Goal: Information Seeking & Learning: Find specific fact

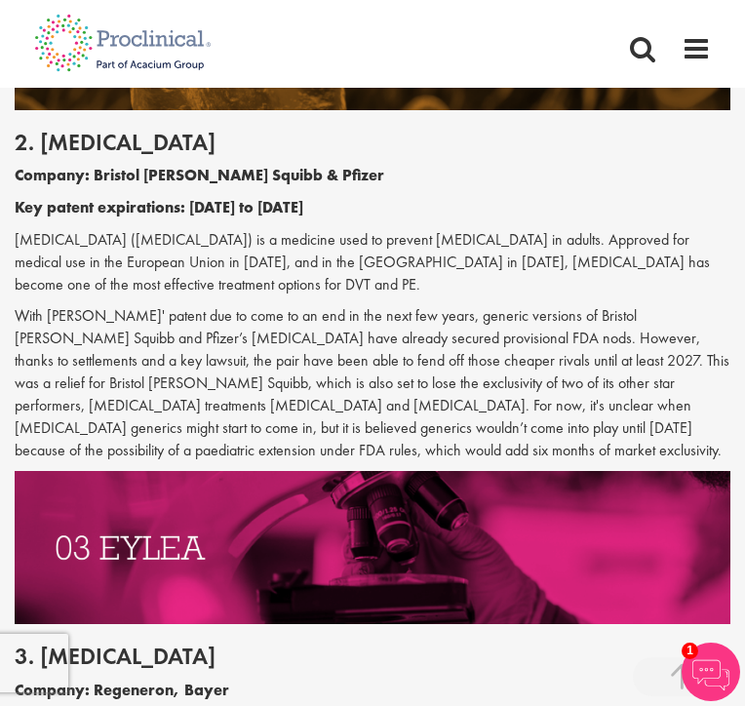
scroll to position [1841, 0]
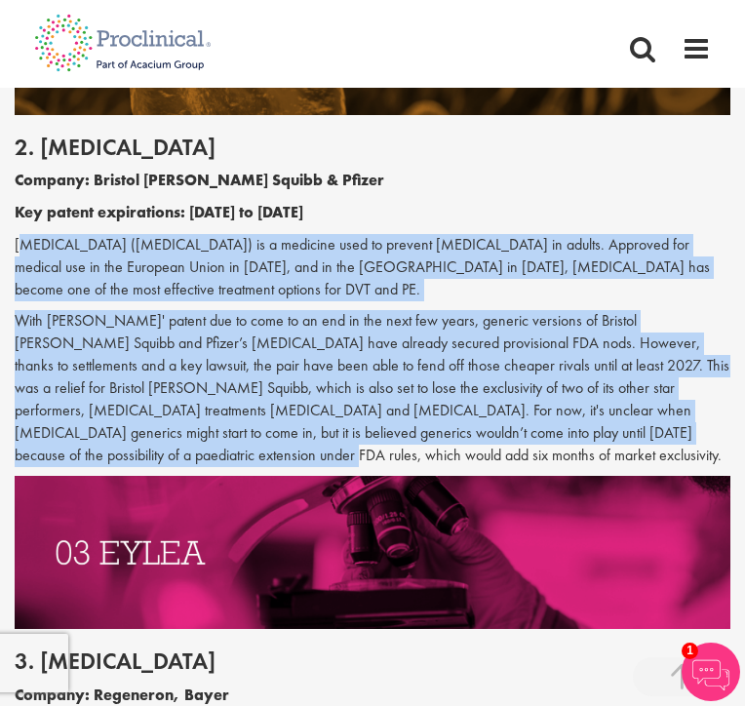
drag, startPoint x: 19, startPoint y: 203, endPoint x: 727, endPoint y: 386, distance: 732.1
click at [727, 386] on div "2. [MEDICAL_DATA] Company: Bristol [PERSON_NAME] Squibb & Pfizer Key patent exp…" at bounding box center [372, 301] width 745 height 332
copy div "liquis ([MEDICAL_DATA]) is a medicine used to prevent [MEDICAL_DATA] in adults.…"
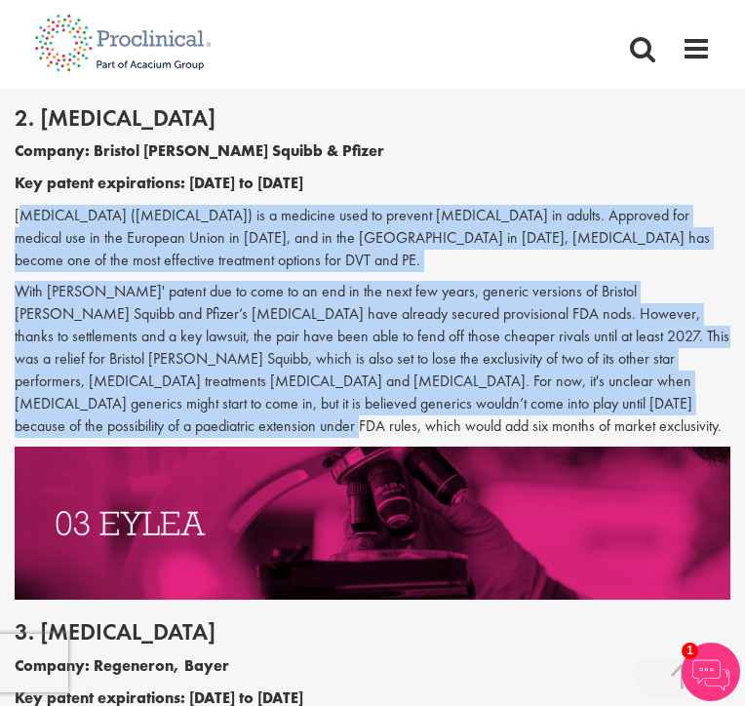
click at [579, 205] on p "[MEDICAL_DATA] ([MEDICAL_DATA]) is a medicine used to prevent [MEDICAL_DATA] in…" at bounding box center [373, 238] width 716 height 67
drag, startPoint x: 16, startPoint y: 171, endPoint x: 729, endPoint y: 364, distance: 739.3
click at [729, 364] on div "2. [MEDICAL_DATA] Company: Bristol [PERSON_NAME] Squibb & Pfizer Key patent exp…" at bounding box center [372, 271] width 745 height 332
copy div "[MEDICAL_DATA] ([MEDICAL_DATA]) is a medicine used to prevent [MEDICAL_DATA] in…"
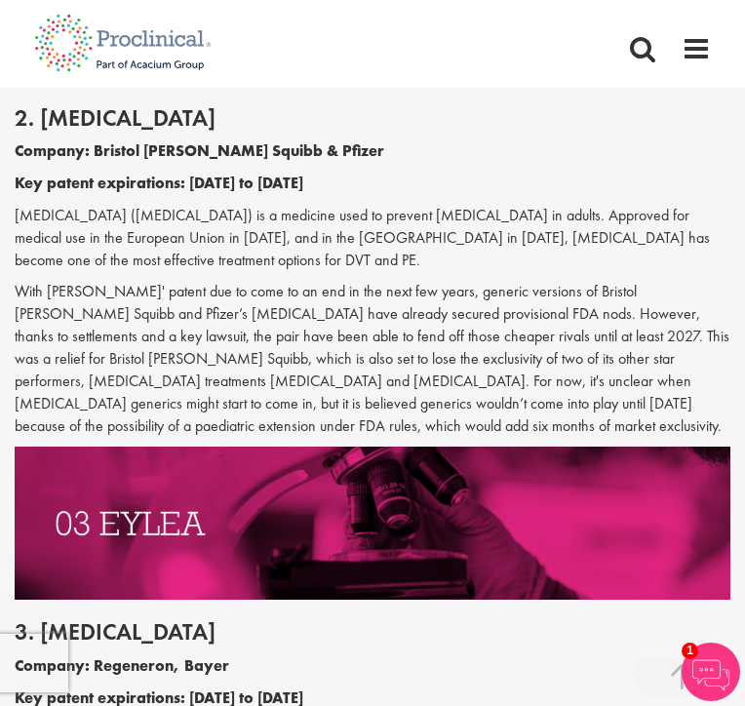
click at [488, 126] on div "2. [MEDICAL_DATA] Company: Bristol [PERSON_NAME] Squibb & Pfizer Key patent exp…" at bounding box center [372, 271] width 745 height 332
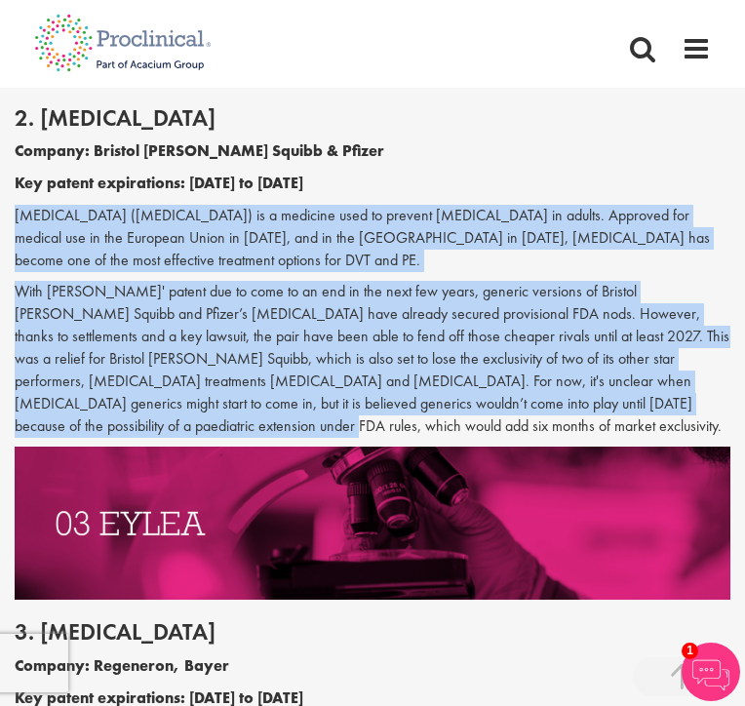
drag, startPoint x: 16, startPoint y: 171, endPoint x: 666, endPoint y: 369, distance: 679.7
click at [666, 369] on div "2. [MEDICAL_DATA] Company: Bristol [PERSON_NAME] Squibb & Pfizer Key patent exp…" at bounding box center [372, 267] width 745 height 362
copy div "[MEDICAL_DATA] ([MEDICAL_DATA]) is a medicine used to prevent [MEDICAL_DATA] in…"
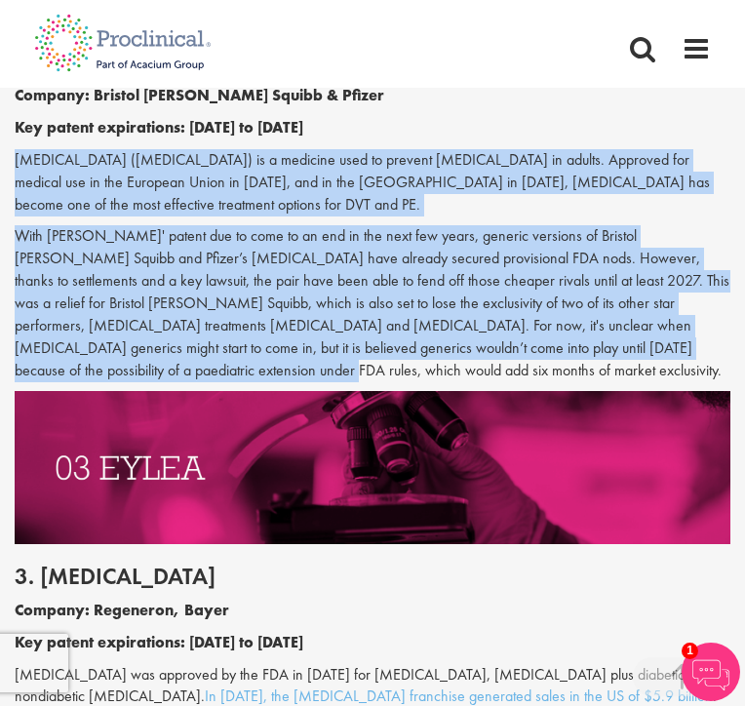
scroll to position [1930, 0]
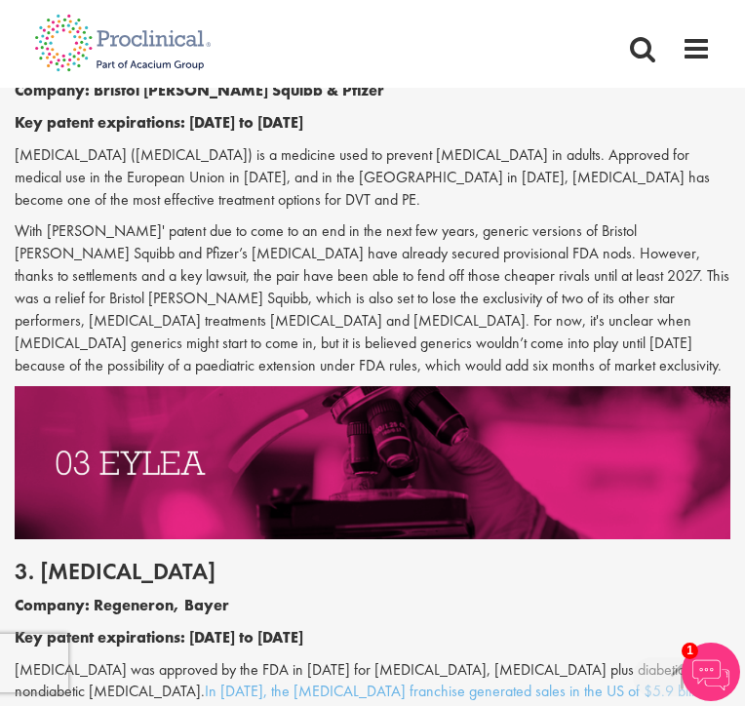
click at [428, 237] on p "With [PERSON_NAME]' patent due to come to an end in the next few years, generic…" at bounding box center [373, 298] width 716 height 156
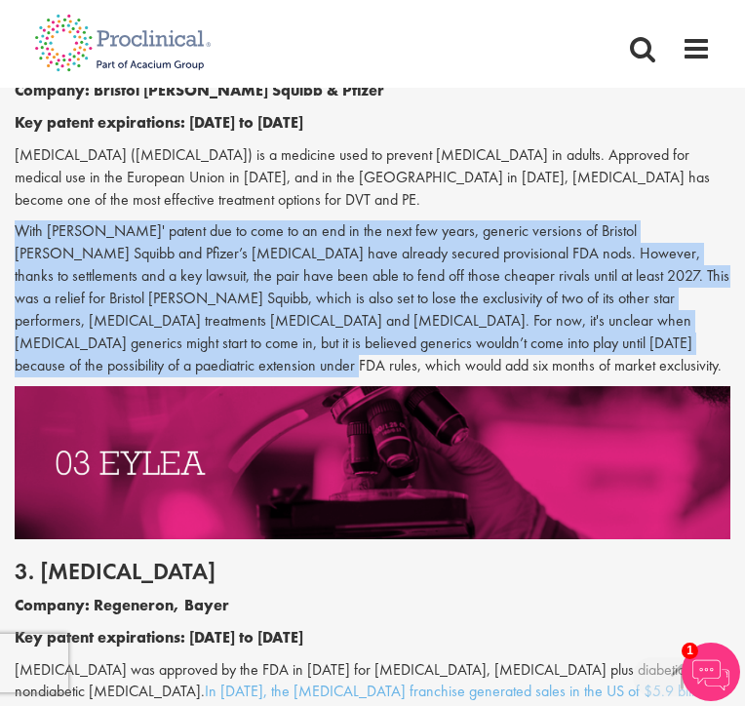
drag, startPoint x: 15, startPoint y: 177, endPoint x: 729, endPoint y: 294, distance: 724.2
click at [729, 294] on p "With [PERSON_NAME]' patent due to come to an end in the next few years, generic…" at bounding box center [373, 298] width 716 height 156
copy p "With [PERSON_NAME]' patent due to come to an end in the next few years, generic…"
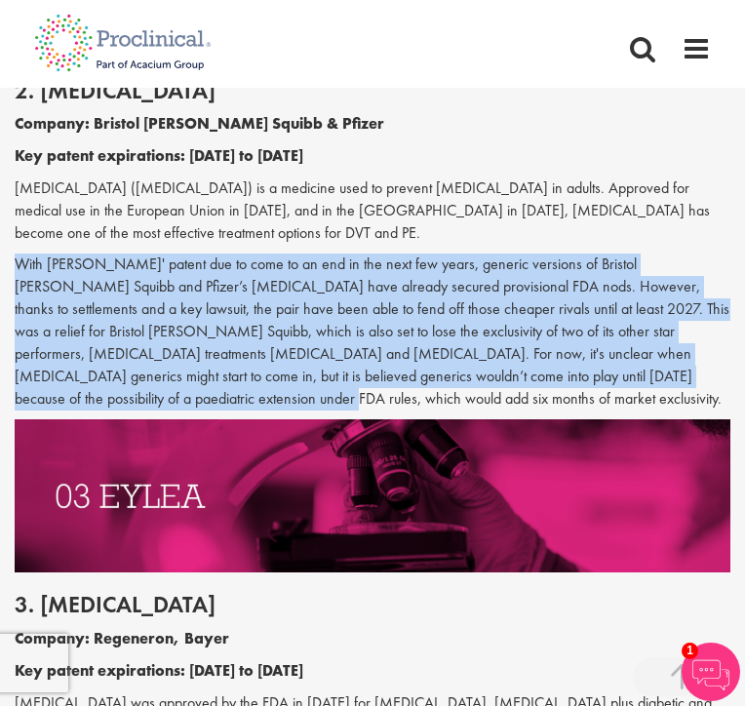
scroll to position [1898, 0]
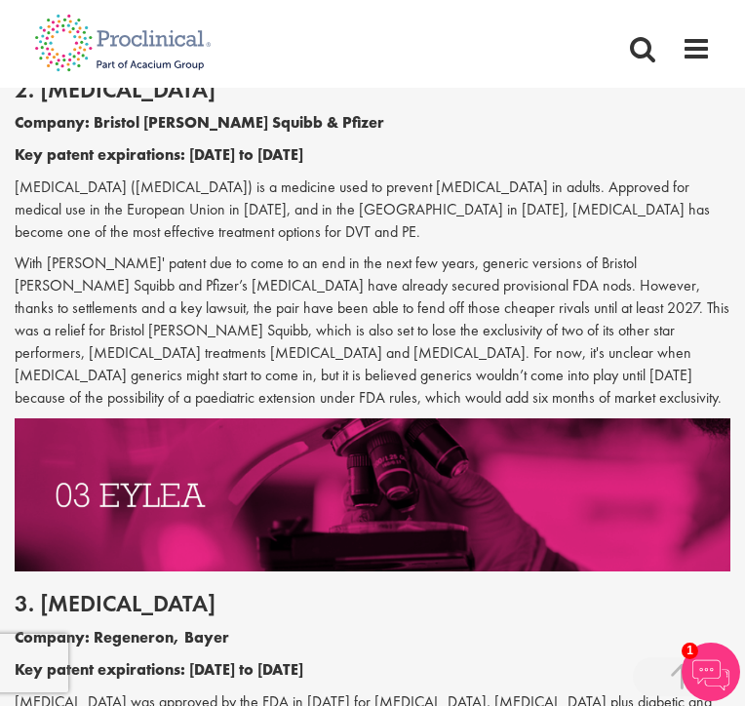
click at [534, 253] on p "With [PERSON_NAME]' patent due to come to an end in the next few years, generic…" at bounding box center [373, 331] width 716 height 156
drag, startPoint x: 638, startPoint y: 220, endPoint x: 621, endPoint y: 216, distance: 17.0
click at [621, 253] on p "With [PERSON_NAME]' patent due to come to an end in the next few years, generic…" at bounding box center [373, 331] width 716 height 156
drag, startPoint x: 644, startPoint y: 216, endPoint x: 519, endPoint y: 215, distance: 125.8
click at [519, 253] on p "With [PERSON_NAME]' patent due to come to an end in the next few years, generic…" at bounding box center [373, 331] width 716 height 156
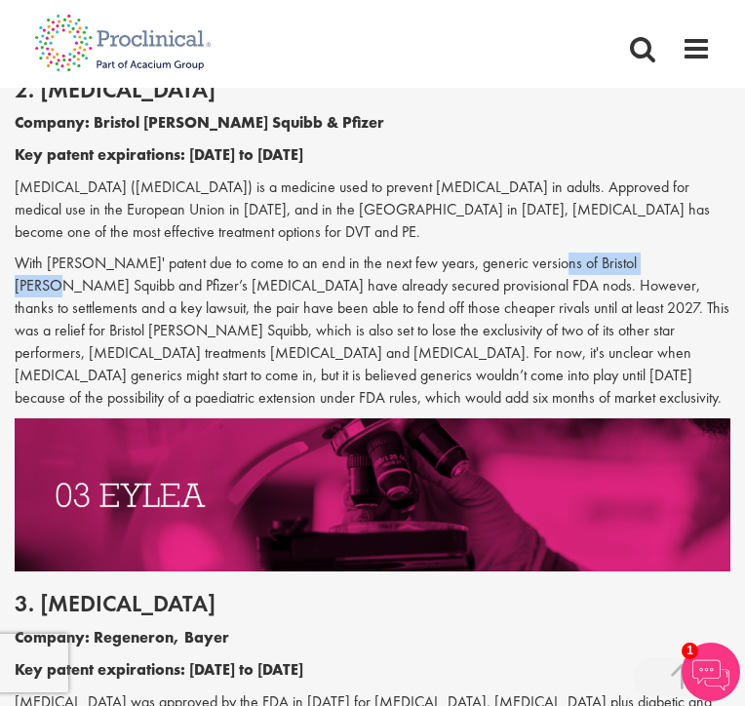
copy p "Bristol [PERSON_NAME] Squibb"
